Goal: Task Accomplishment & Management: Manage account settings

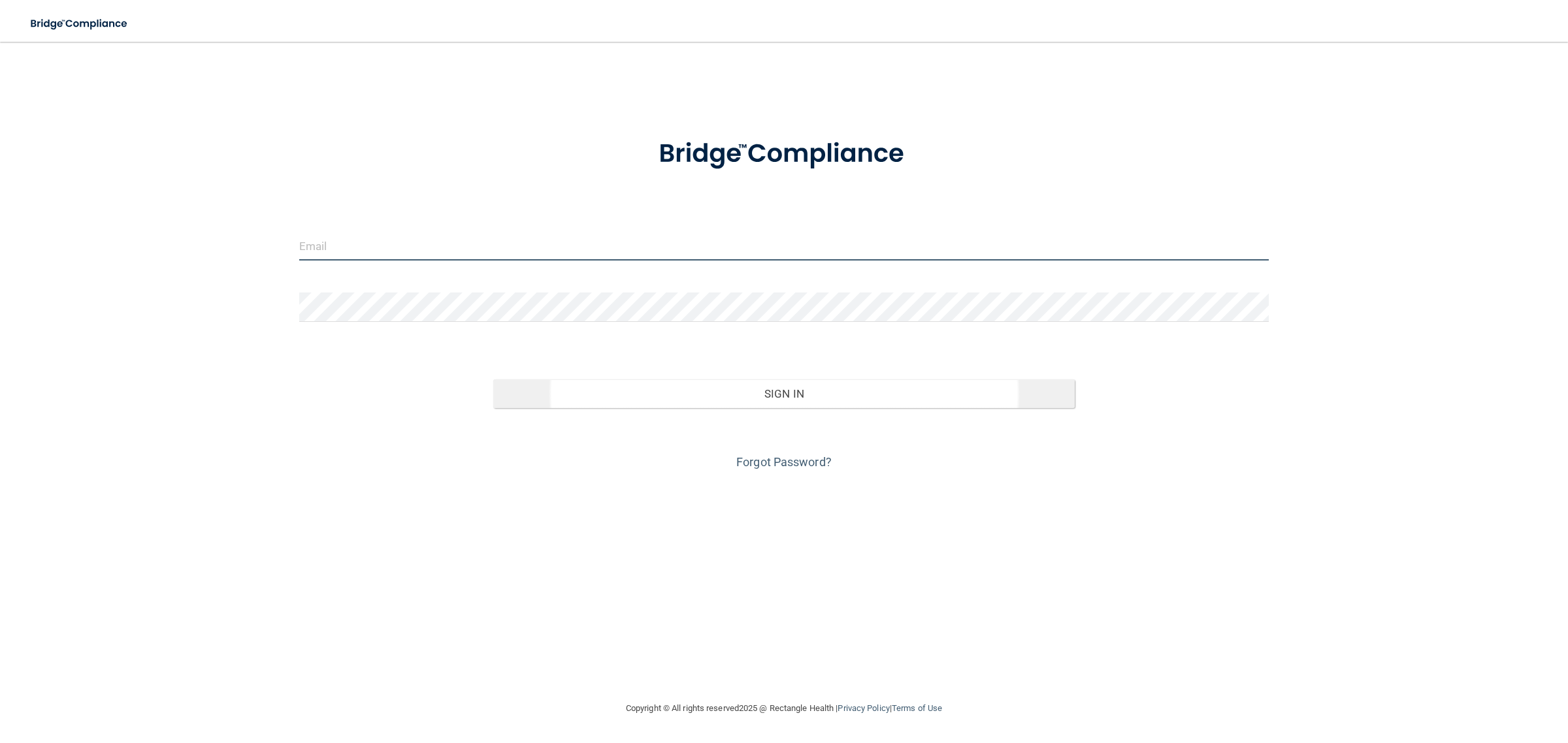
type input "[EMAIL_ADDRESS][DOMAIN_NAME]"
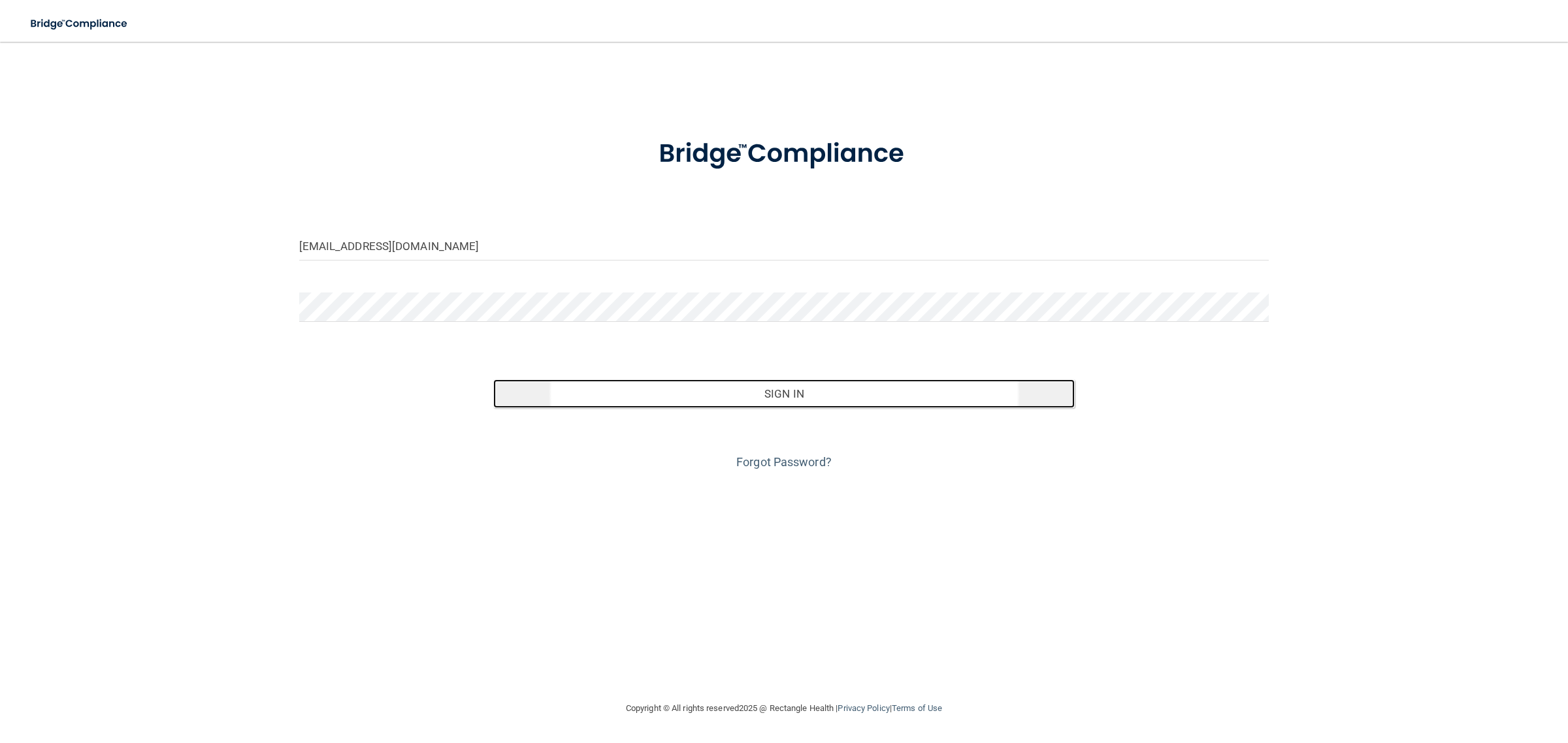
click at [915, 396] on button "Sign In" at bounding box center [784, 393] width 582 height 29
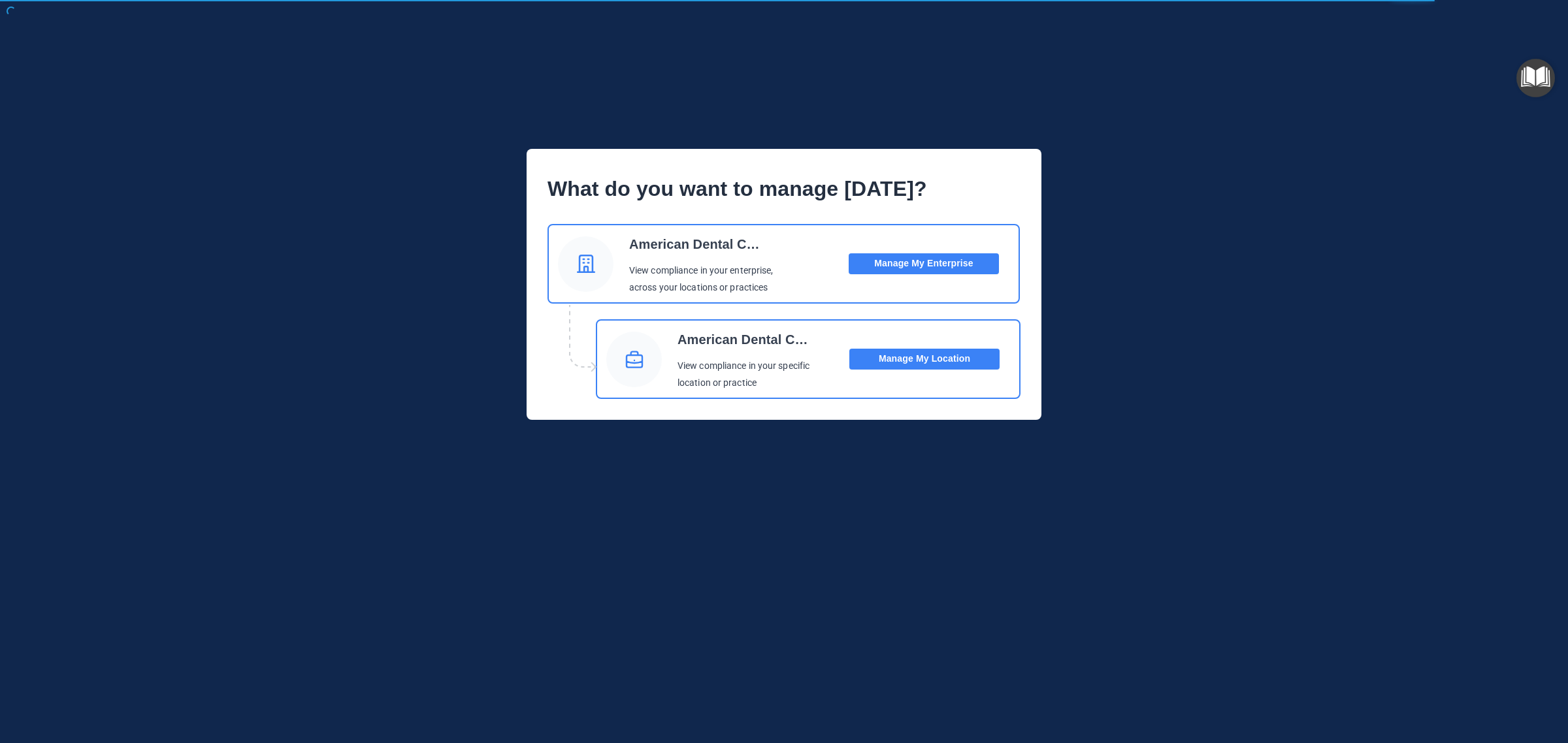
click at [946, 356] on button "Manage My Location" at bounding box center [925, 359] width 151 height 21
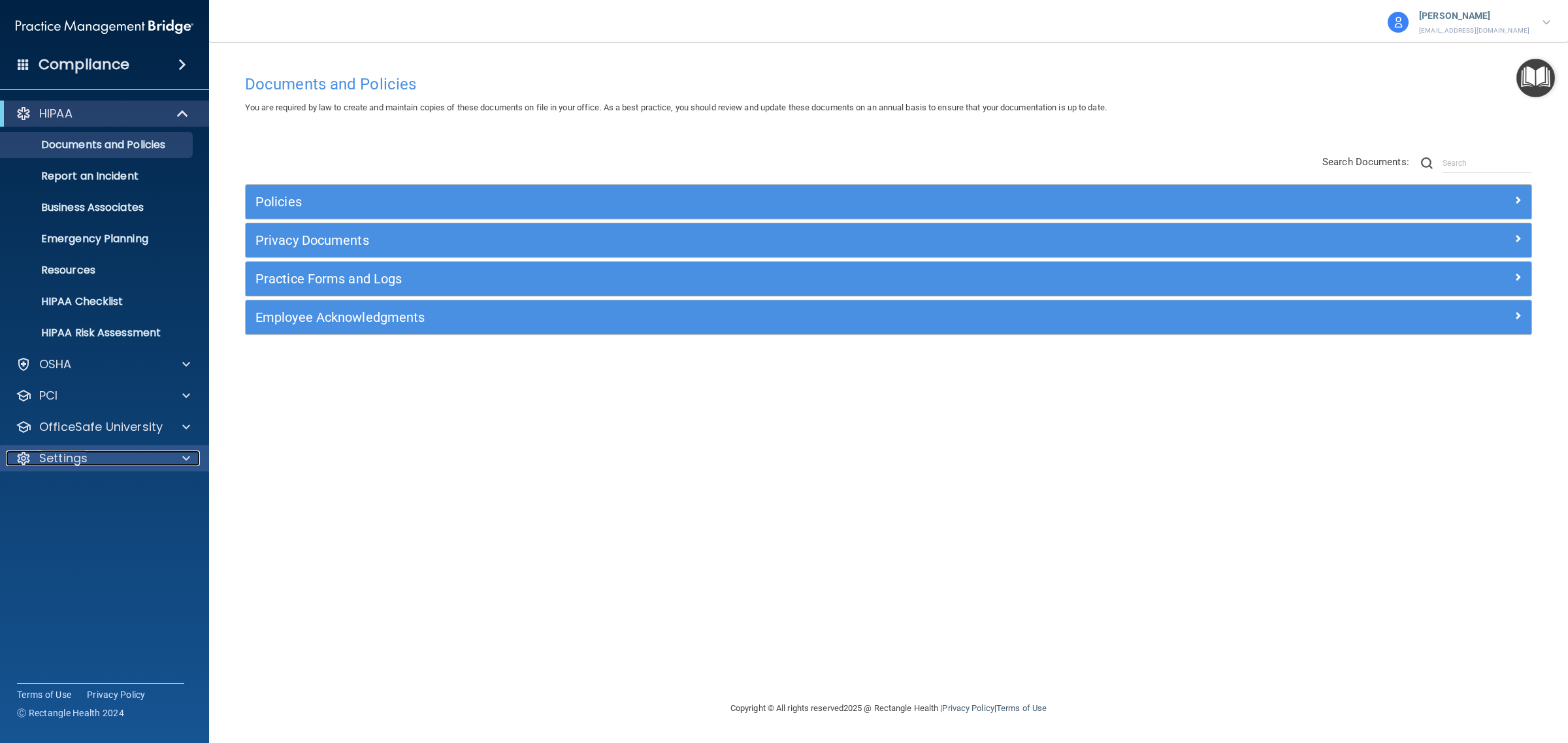
click at [87, 459] on div "Settings" at bounding box center [87, 458] width 162 height 16
click at [73, 519] on p "My Users" at bounding box center [98, 521] width 178 height 13
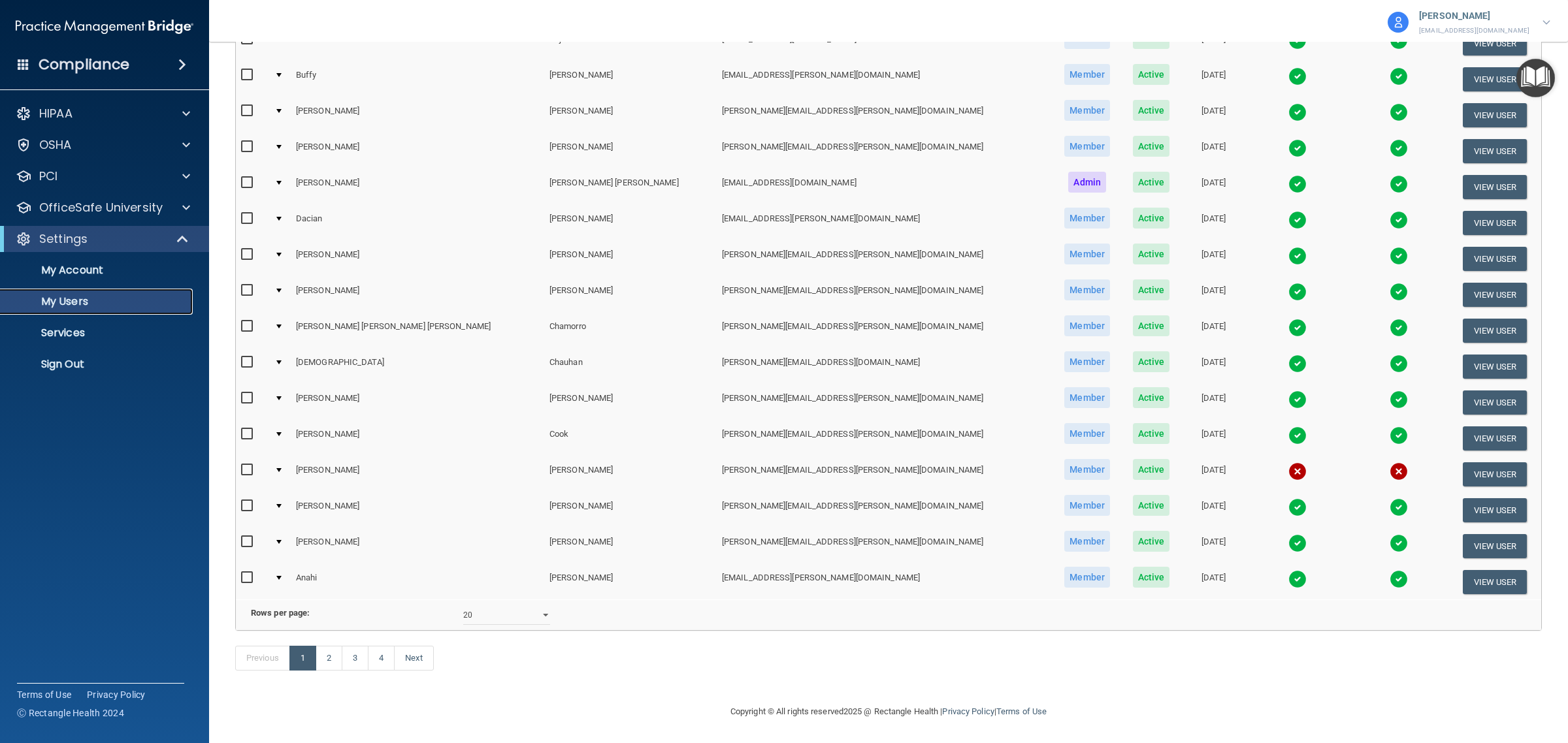
scroll to position [337, 0]
click at [517, 607] on select "10 20 30 40 all" at bounding box center [507, 615] width 87 height 19
select select "67"
click at [463, 606] on select "10 20 30 40 all" at bounding box center [507, 615] width 87 height 19
